Goal: Navigation & Orientation: Find specific page/section

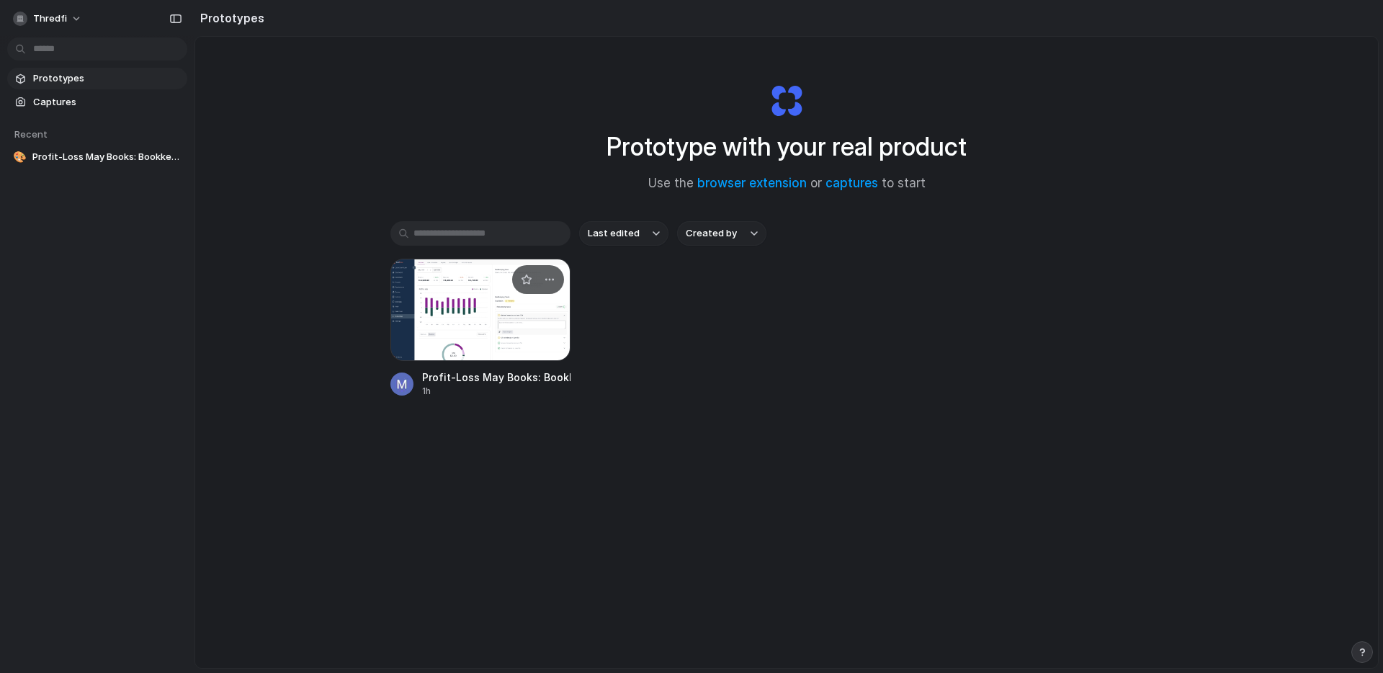
click at [523, 377] on div "Profit-Loss May Books: Bookkeeping Docs & Tasks" at bounding box center [496, 376] width 148 height 15
